Goal: Task Accomplishment & Management: Manage account settings

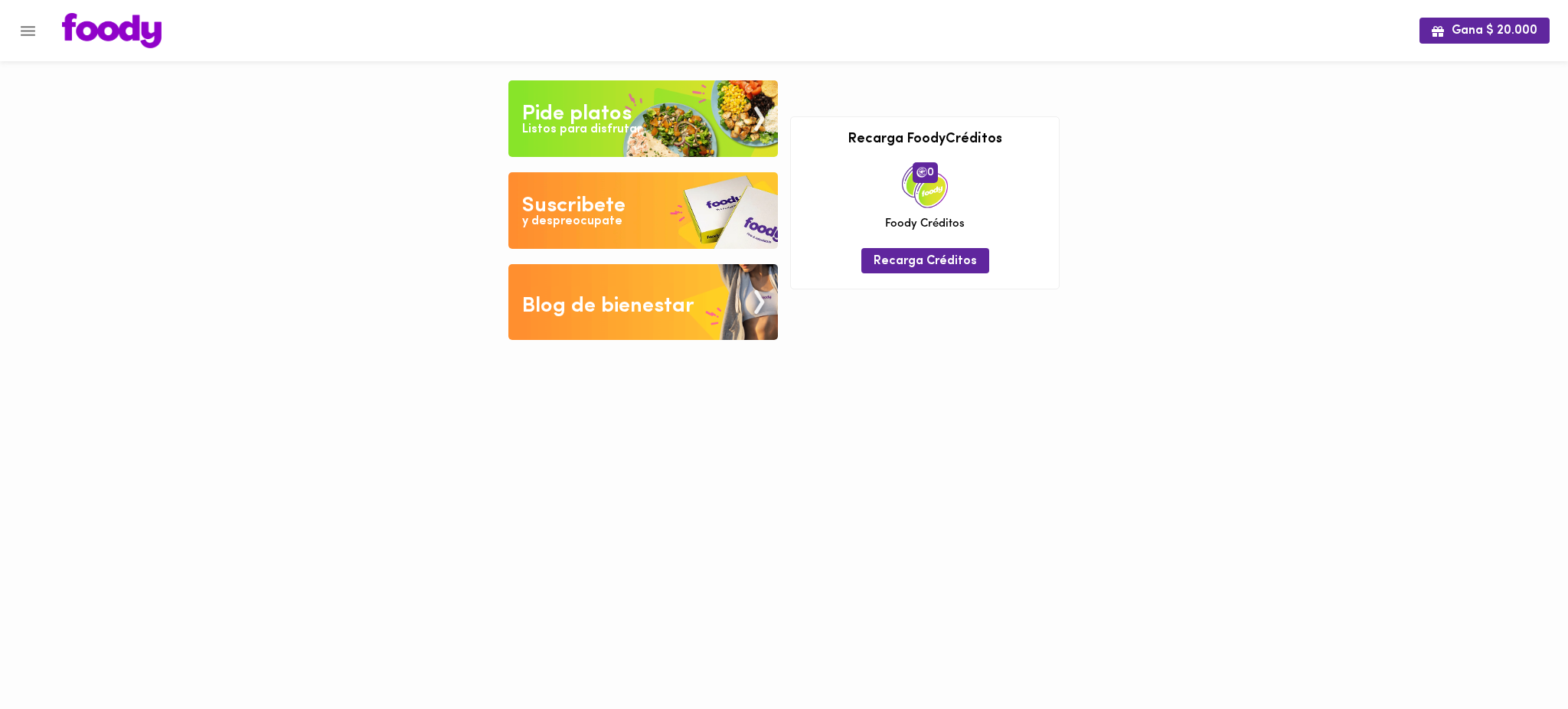
click at [30, 30] on icon "Menu" at bounding box center [28, 31] width 14 height 10
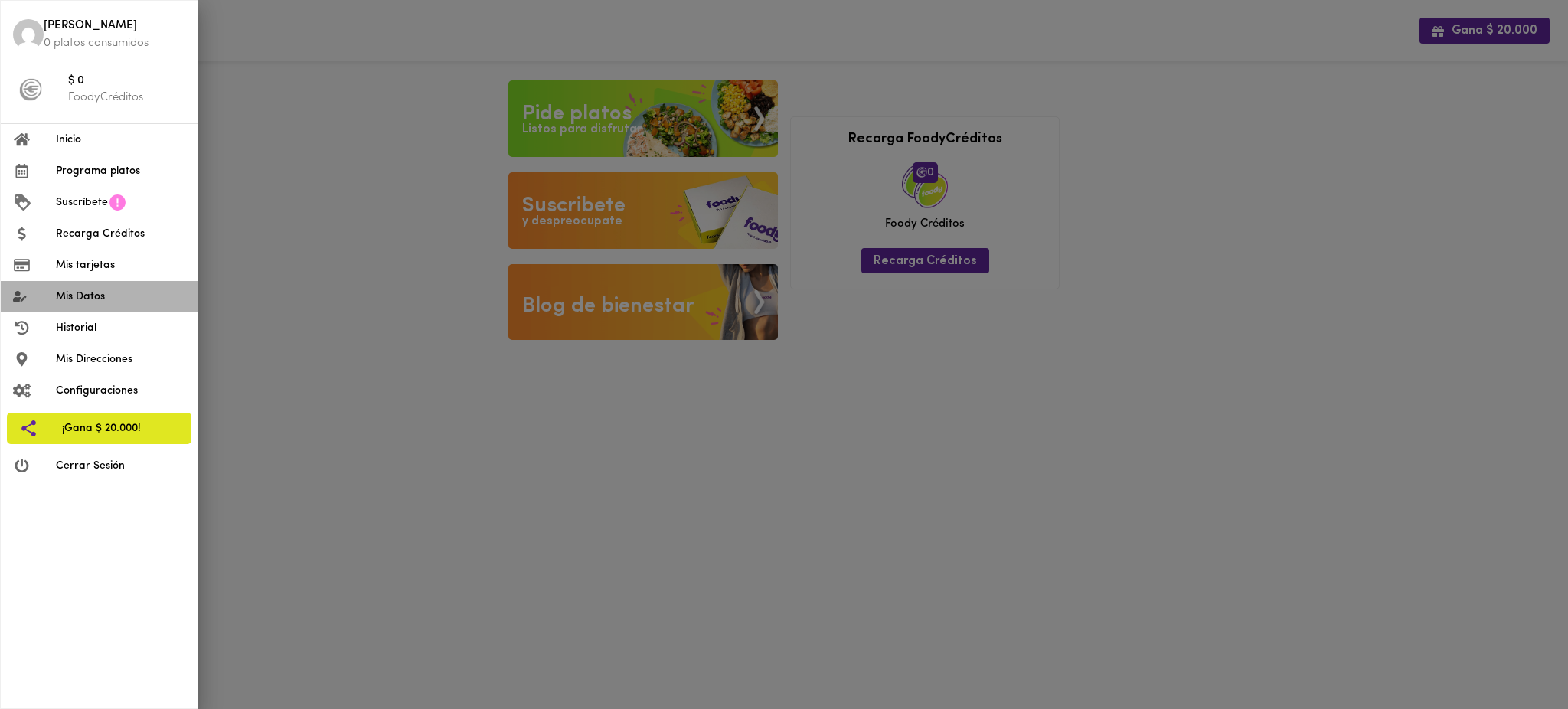
click at [118, 294] on span "Mis Datos" at bounding box center [121, 297] width 130 height 16
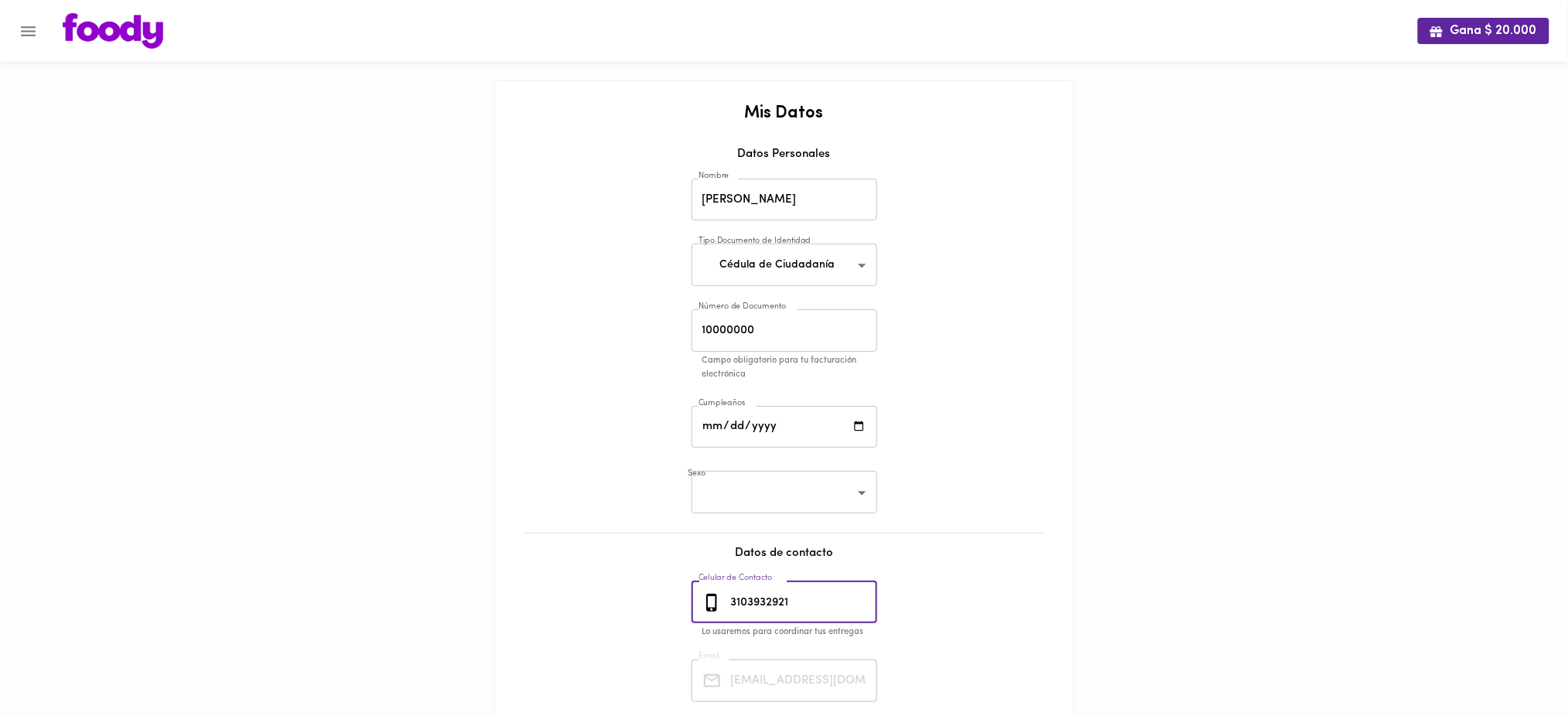
drag, startPoint x: 801, startPoint y: 611, endPoint x: 697, endPoint y: 604, distance: 104.2
click at [697, 604] on div "3103932921 Celular de Contacto" at bounding box center [784, 602] width 186 height 43
click at [27, 32] on icon "Menu" at bounding box center [28, 32] width 19 height 19
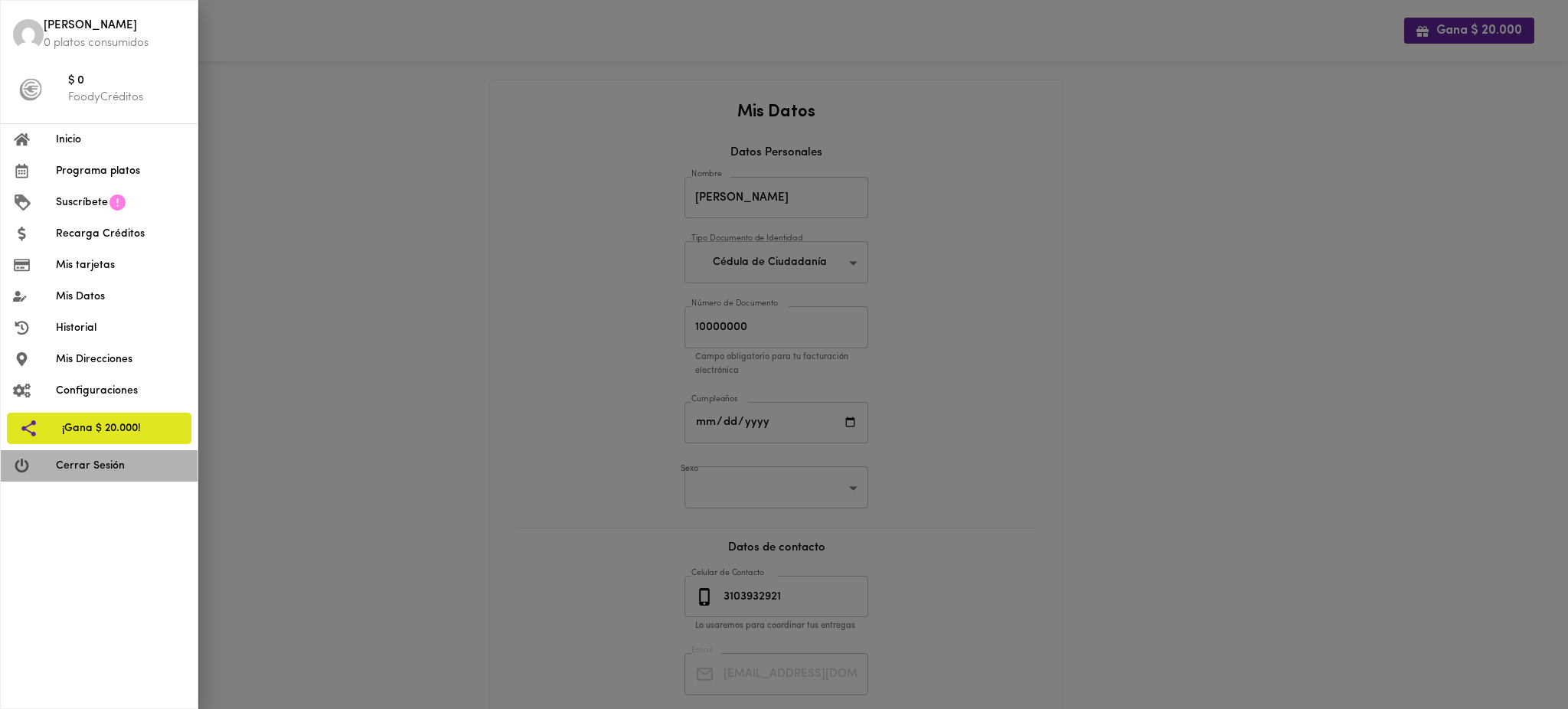
click at [103, 478] on li "Cerrar Sesión" at bounding box center [99, 466] width 197 height 31
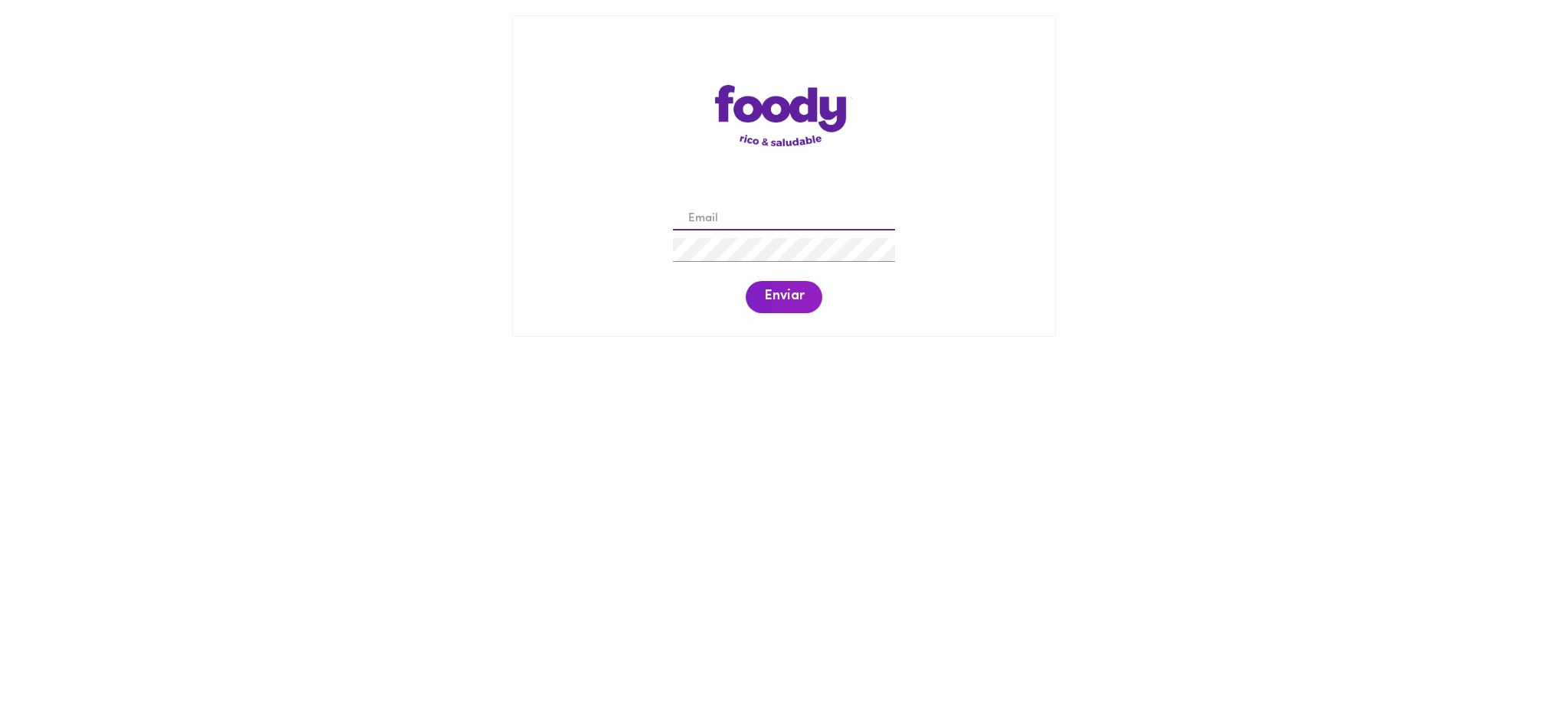
click at [787, 216] on input "email" at bounding box center [784, 219] width 222 height 24
paste input "[EMAIL_ADDRESS][DOMAIN_NAME]"
click at [696, 216] on input "[EMAIL_ADDRESS][DOMAIN_NAME]" at bounding box center [784, 219] width 222 height 24
click at [779, 294] on span "Enviar" at bounding box center [784, 297] width 40 height 17
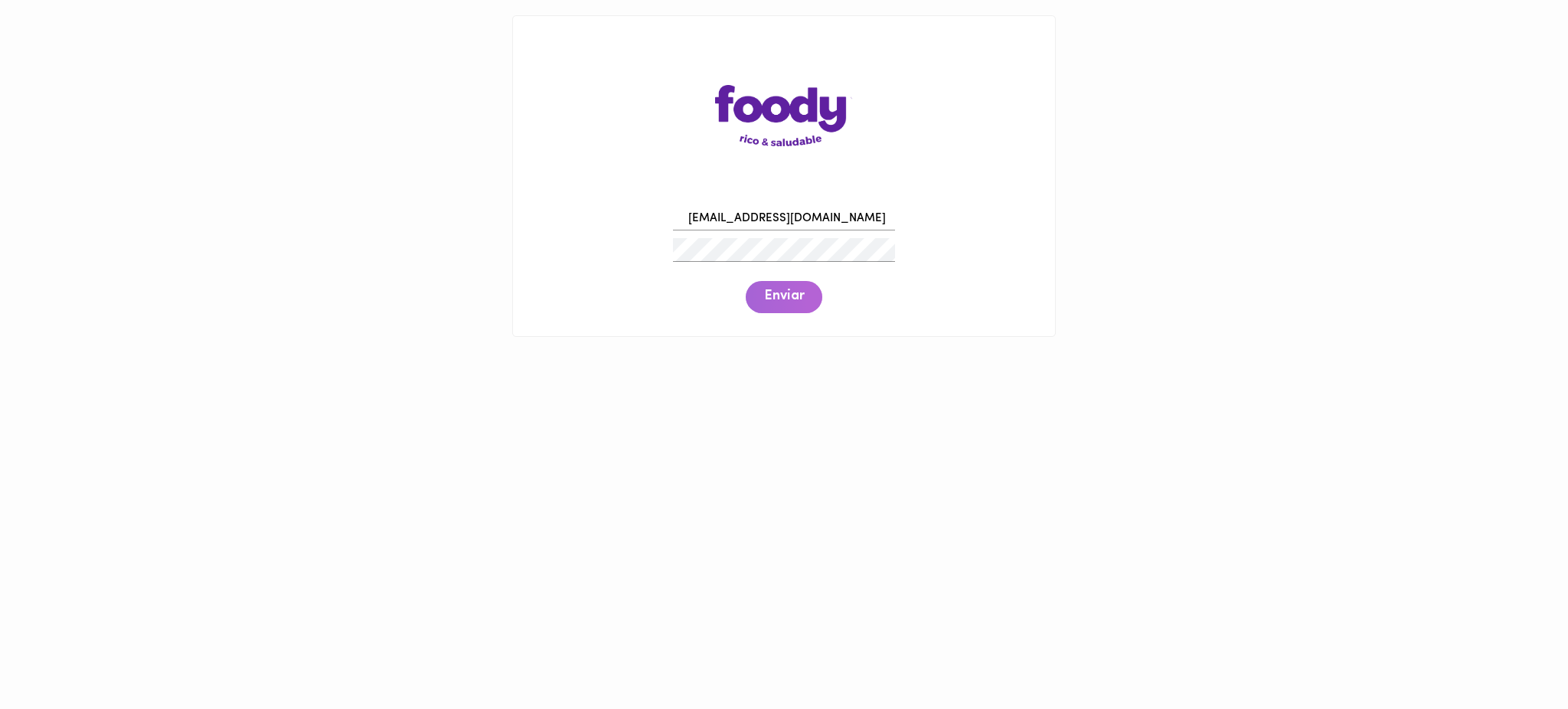
click at [779, 294] on span "Enviar" at bounding box center [784, 297] width 40 height 17
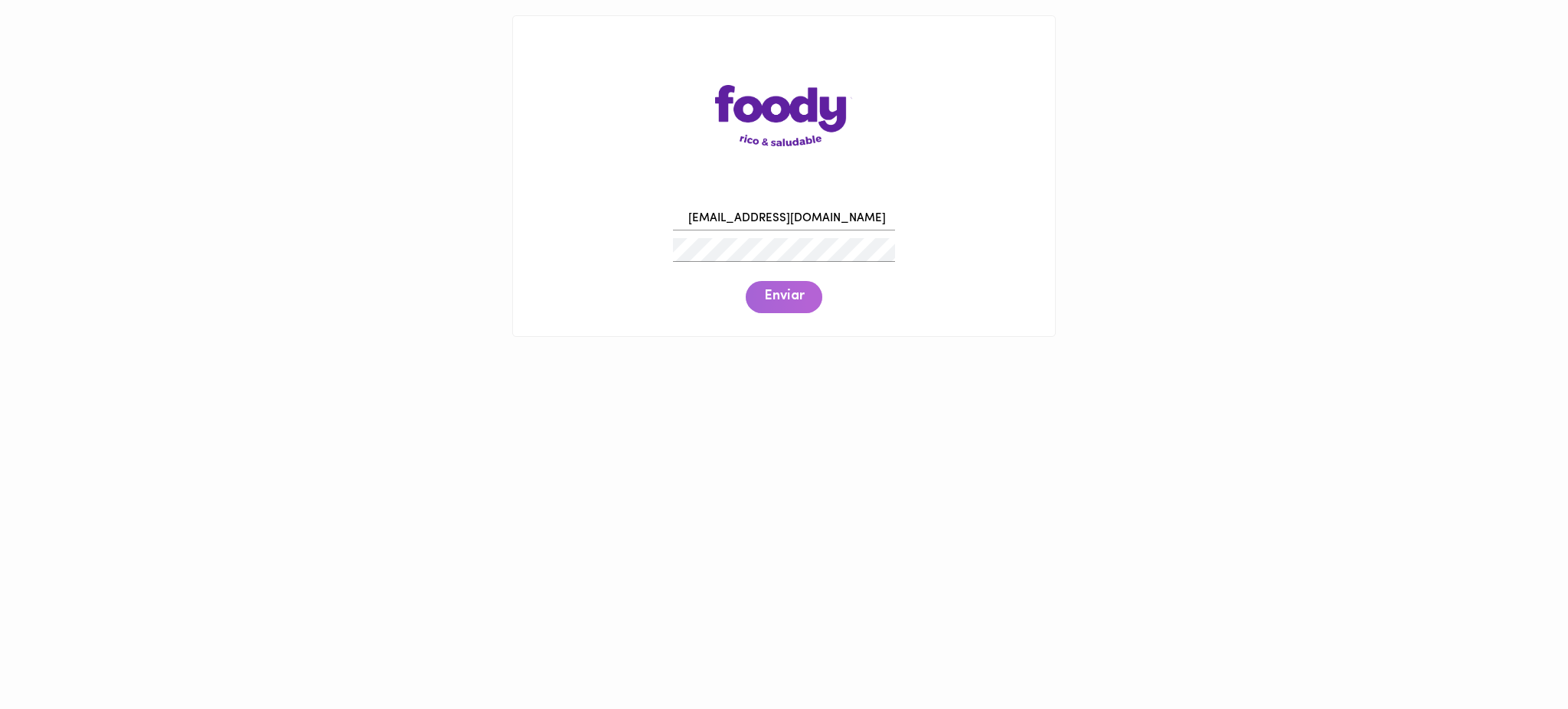
click at [779, 294] on span "Enviar" at bounding box center [784, 297] width 40 height 17
click at [694, 216] on input "[EMAIL_ADDRESS][DOMAIN_NAME]" at bounding box center [784, 219] width 222 height 24
click at [796, 295] on span "Enviar" at bounding box center [784, 297] width 40 height 17
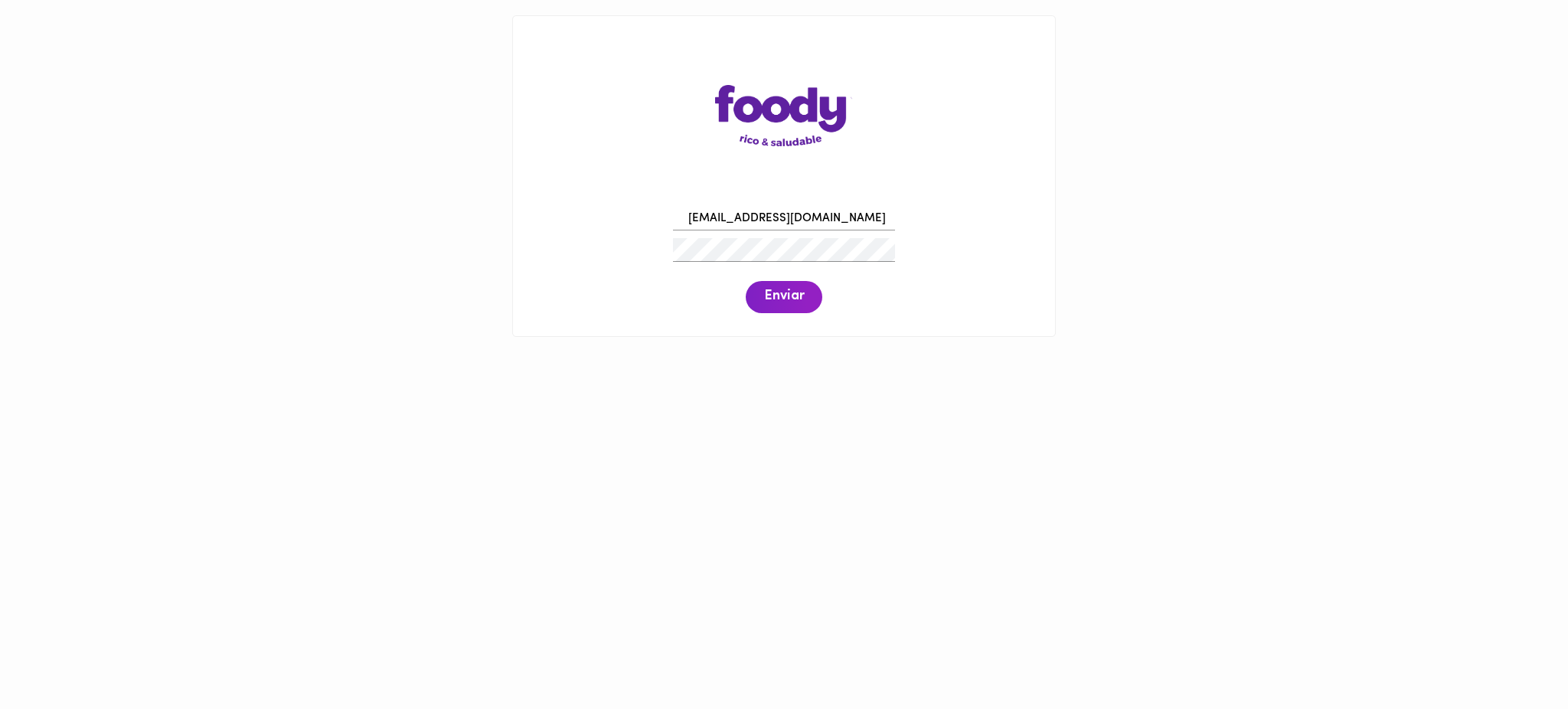
click at [796, 295] on span "Enviar" at bounding box center [784, 297] width 40 height 17
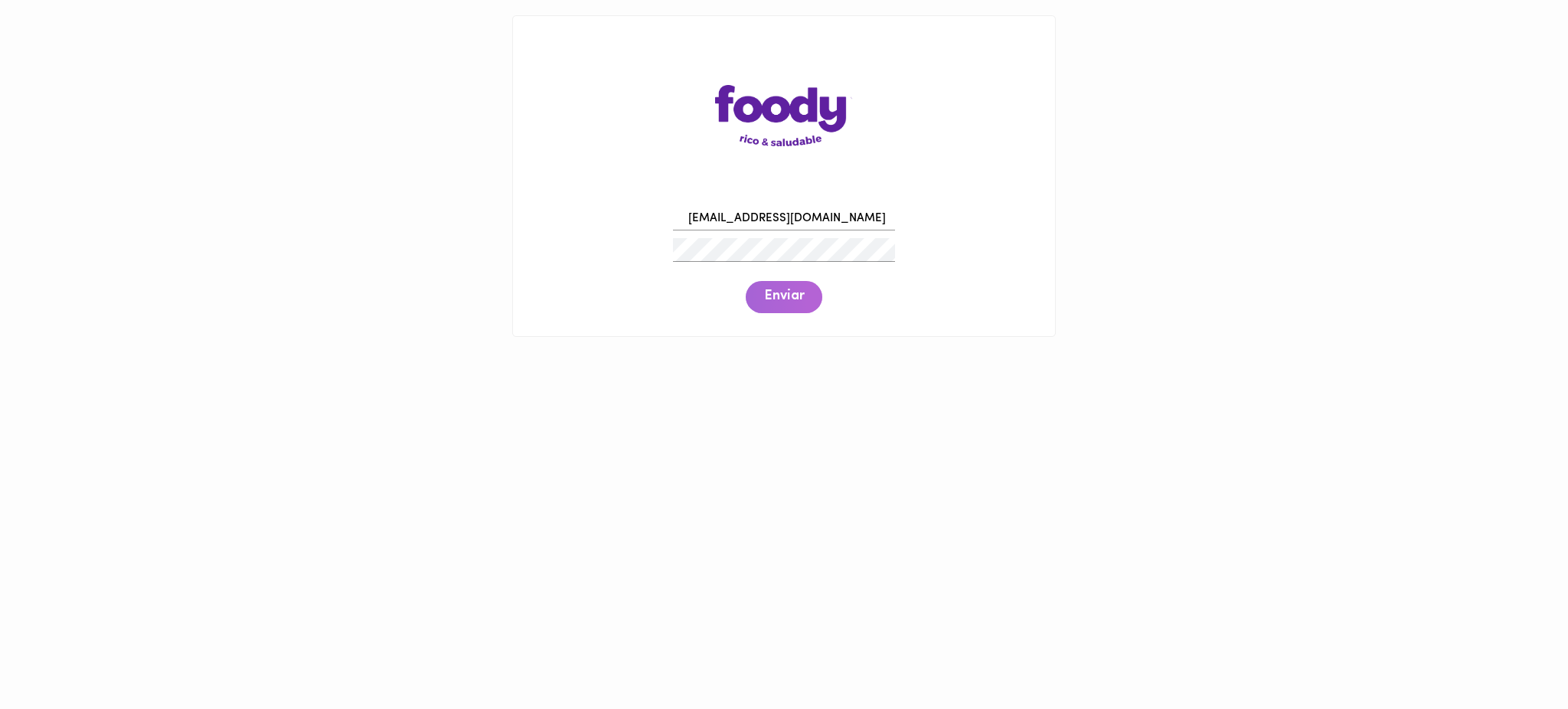
click at [796, 295] on span "Enviar" at bounding box center [784, 297] width 40 height 17
click at [579, 252] on div "[EMAIL_ADDRESS][DOMAIN_NAME] Enviar" at bounding box center [784, 258] width 511 height 117
click at [781, 294] on span "Enviar" at bounding box center [784, 297] width 40 height 17
click at [778, 292] on span "Enviar" at bounding box center [784, 297] width 40 height 17
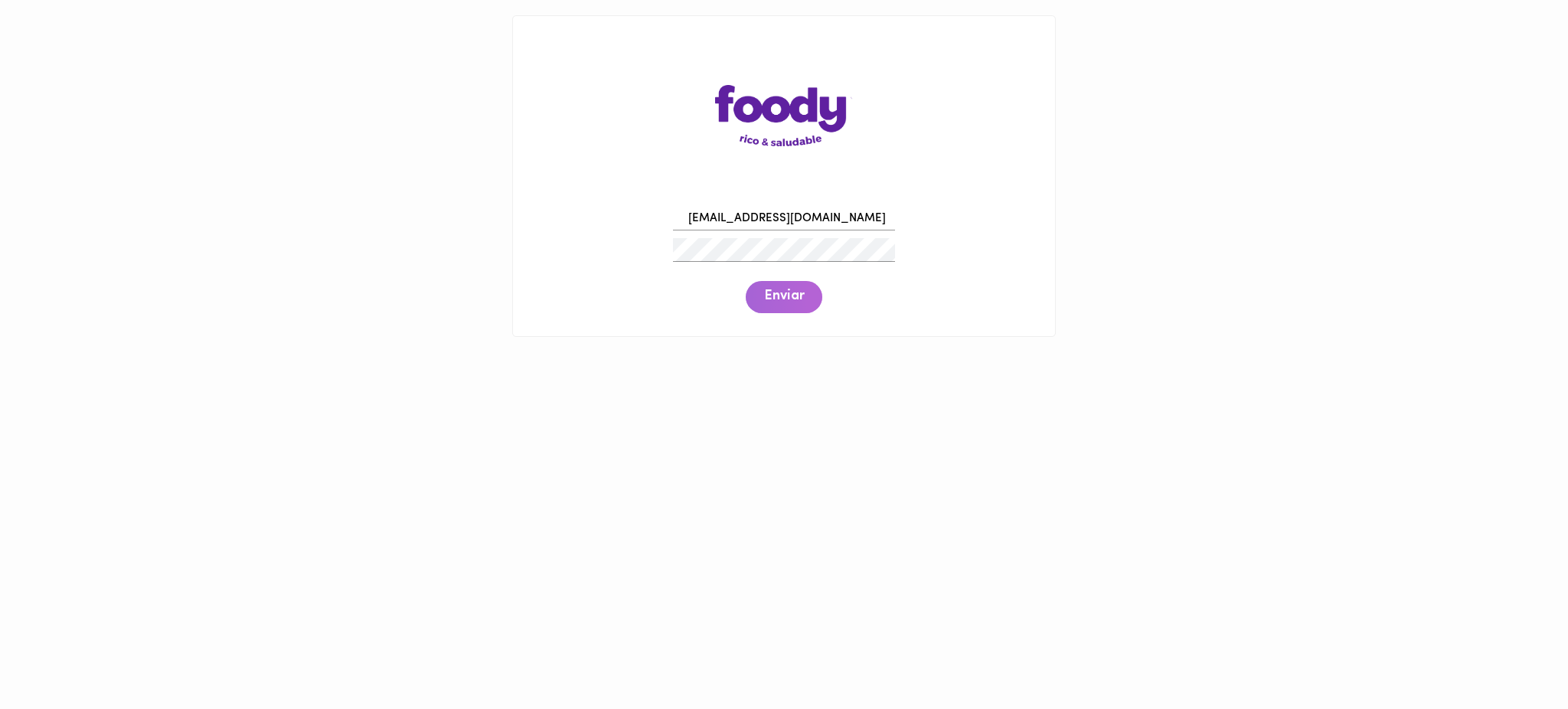
click at [778, 292] on span "Enviar" at bounding box center [784, 297] width 40 height 17
drag, startPoint x: 855, startPoint y: 218, endPoint x: 643, endPoint y: 226, distance: 212.2
click at [643, 226] on div "[EMAIL_ADDRESS][DOMAIN_NAME] Enviar" at bounding box center [784, 258] width 511 height 117
paste input "guerrero012010@hot"
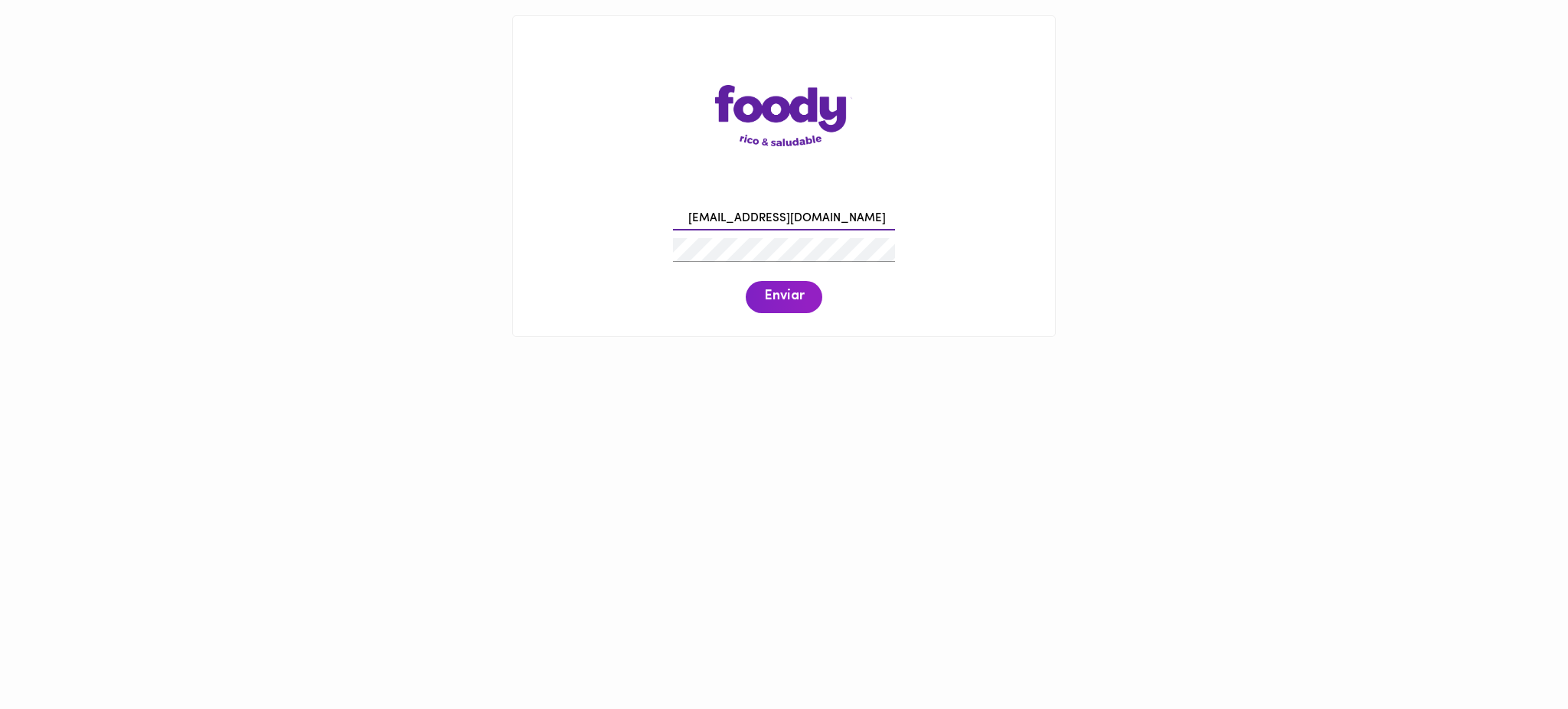
type input "[EMAIL_ADDRESS][DOMAIN_NAME]"
click at [793, 303] on span "Enviar" at bounding box center [784, 297] width 40 height 17
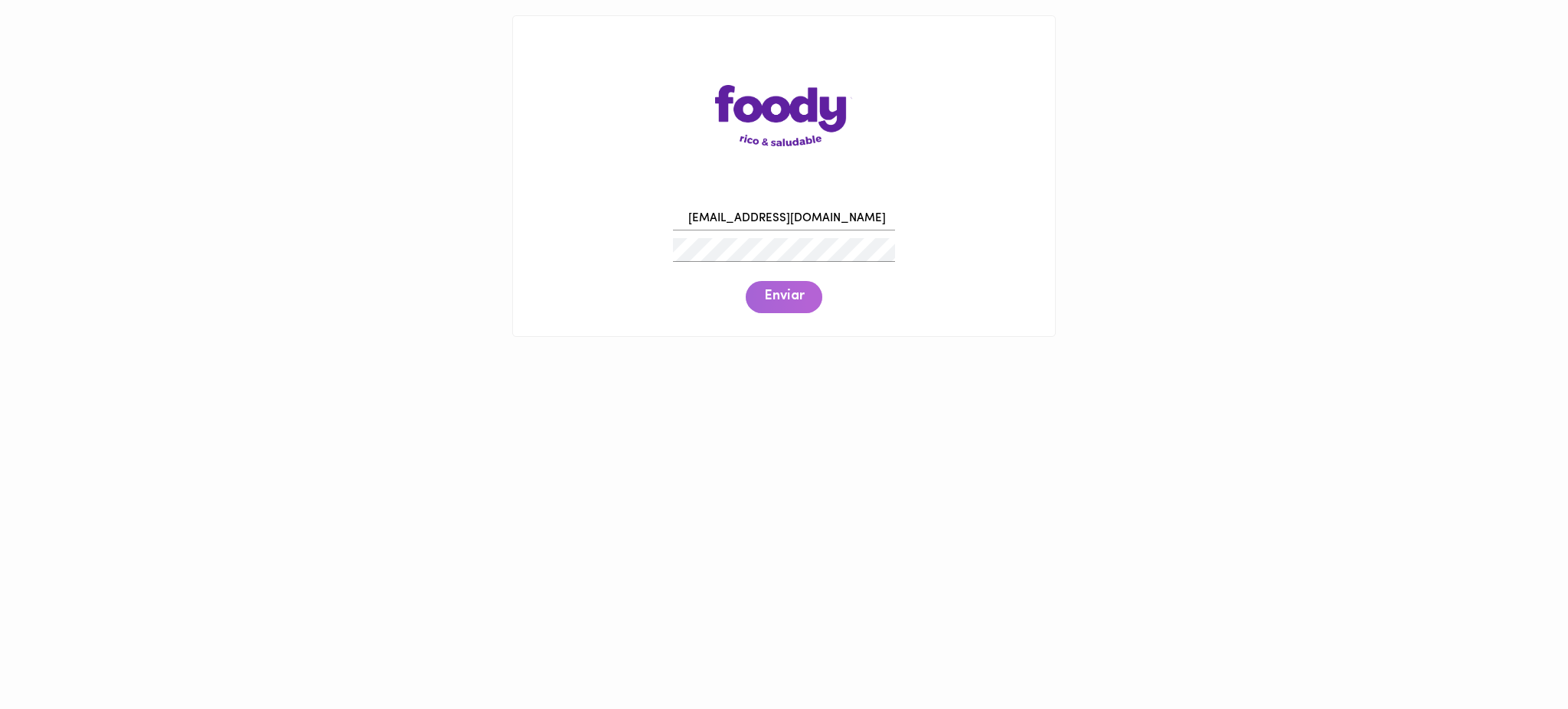
click at [793, 303] on span "Enviar" at bounding box center [784, 297] width 40 height 17
click at [780, 299] on span "Enviar" at bounding box center [784, 297] width 40 height 17
drag, startPoint x: 852, startPoint y: 216, endPoint x: 652, endPoint y: 222, distance: 200.1
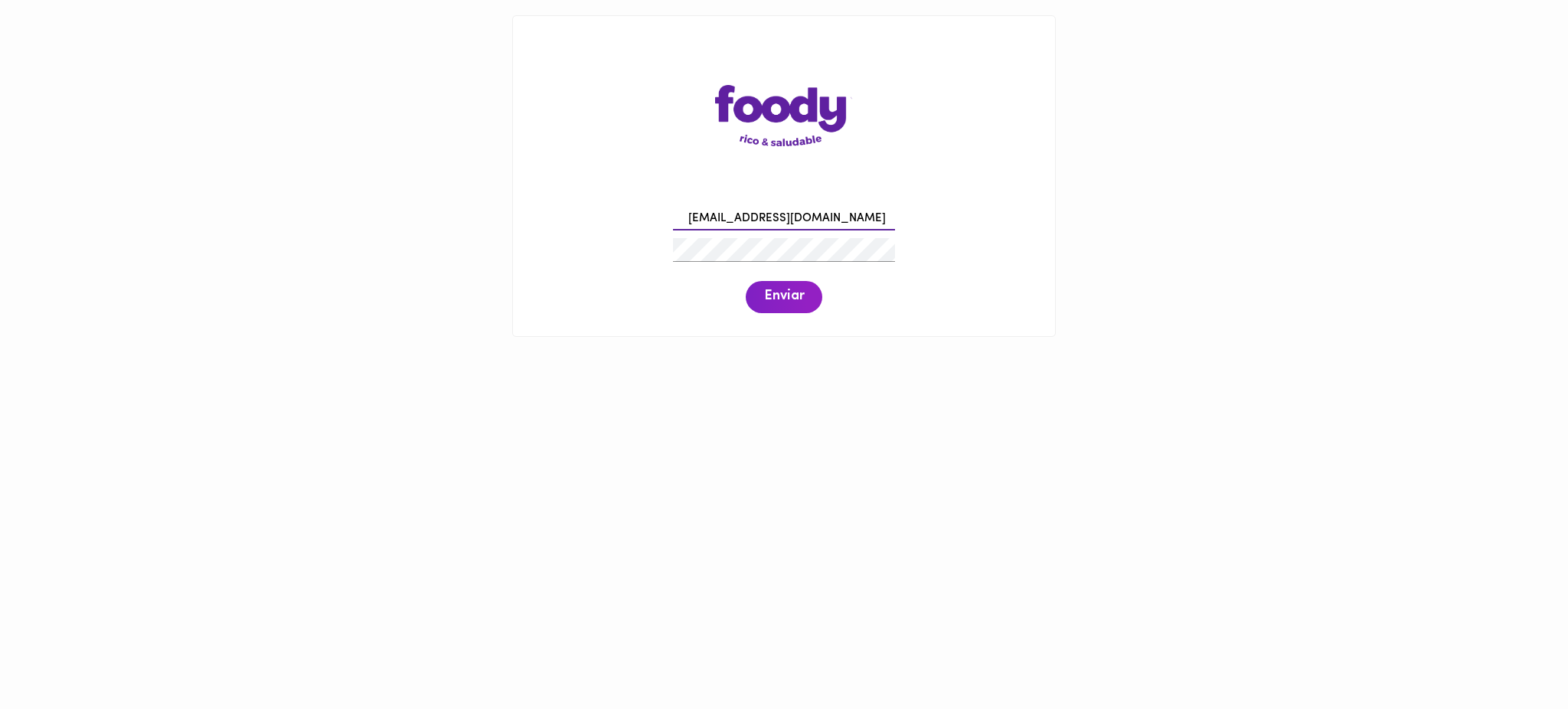
click at [652, 222] on div "[EMAIL_ADDRESS][DOMAIN_NAME] Enviar" at bounding box center [784, 258] width 511 height 117
click at [706, 218] on input "email" at bounding box center [784, 219] width 222 height 24
paste input "[EMAIL_ADDRESS][DOMAIN_NAME]"
type input "[EMAIL_ADDRESS][DOMAIN_NAME]"
click at [793, 305] on span "Enviar" at bounding box center [784, 297] width 40 height 17
